Goal: Information Seeking & Learning: Learn about a topic

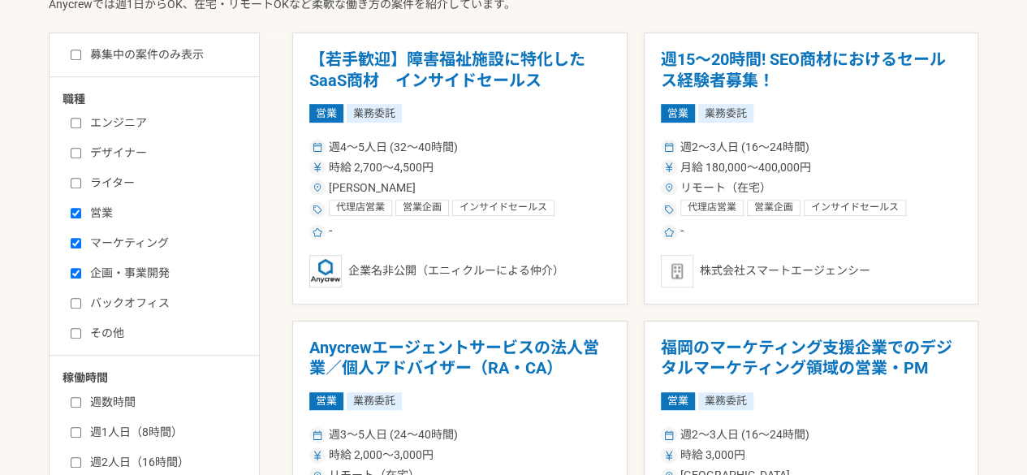
scroll to position [424, 0]
click at [76, 56] on input "募集中の案件のみ表示" at bounding box center [76, 54] width 11 height 11
checkbox input "true"
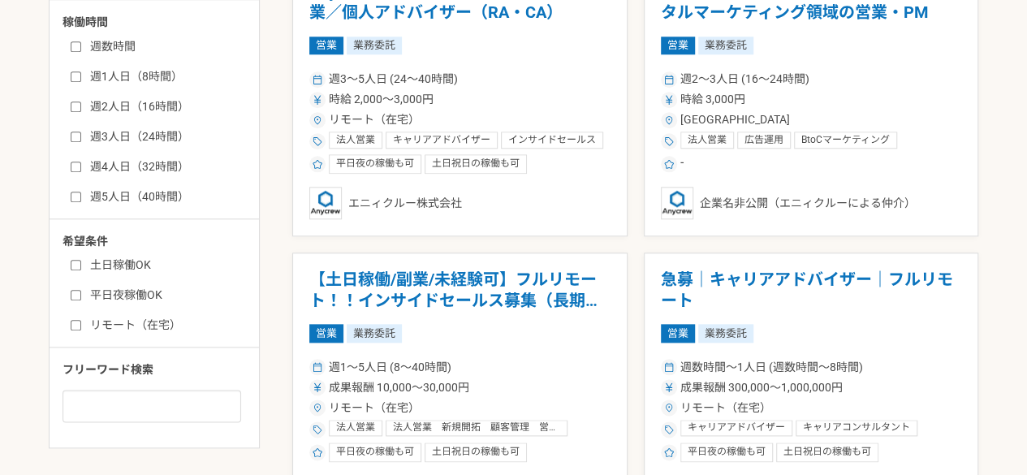
scroll to position [779, 0]
click at [73, 264] on input "土日稼働OK" at bounding box center [76, 264] width 11 height 11
checkbox input "true"
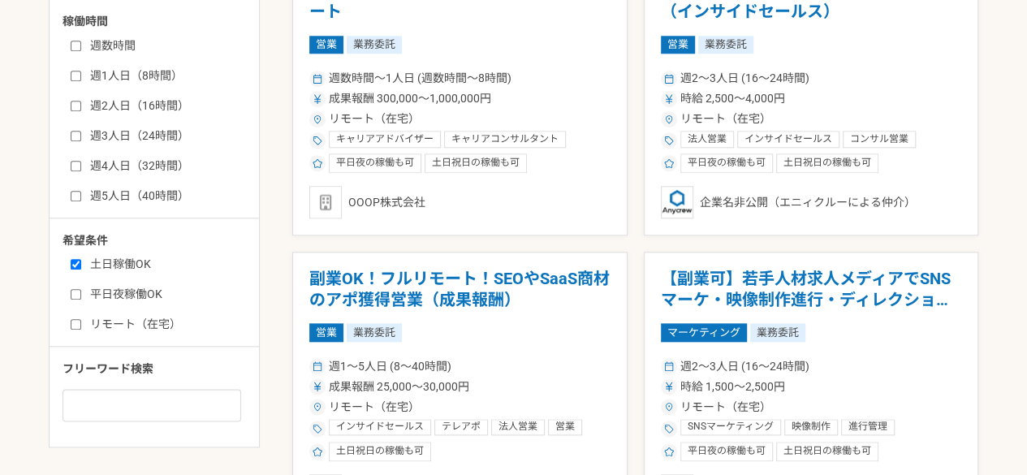
click at [76, 319] on input "リモート（在宅）" at bounding box center [76, 324] width 11 height 11
checkbox input "true"
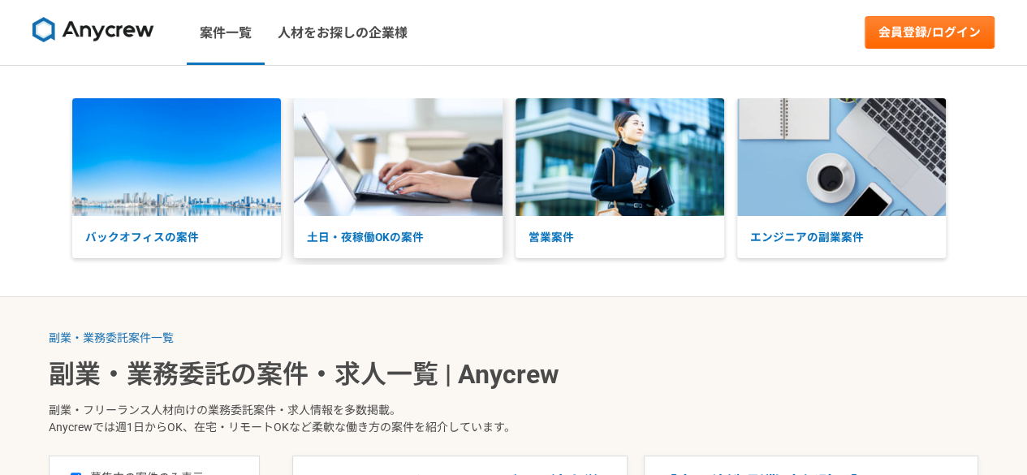
click at [414, 243] on p "土日・夜稼働OKの案件" at bounding box center [398, 237] width 209 height 42
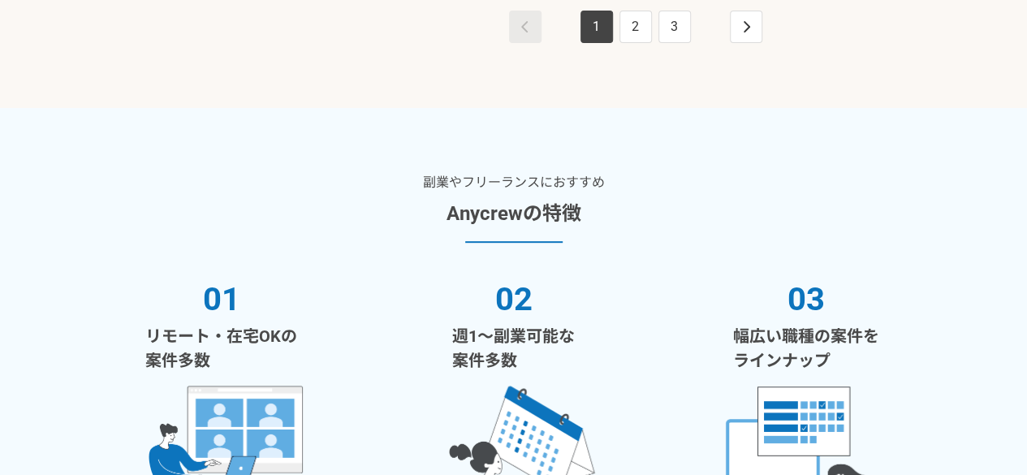
scroll to position [3346, 0]
